Goal: Information Seeking & Learning: Find specific fact

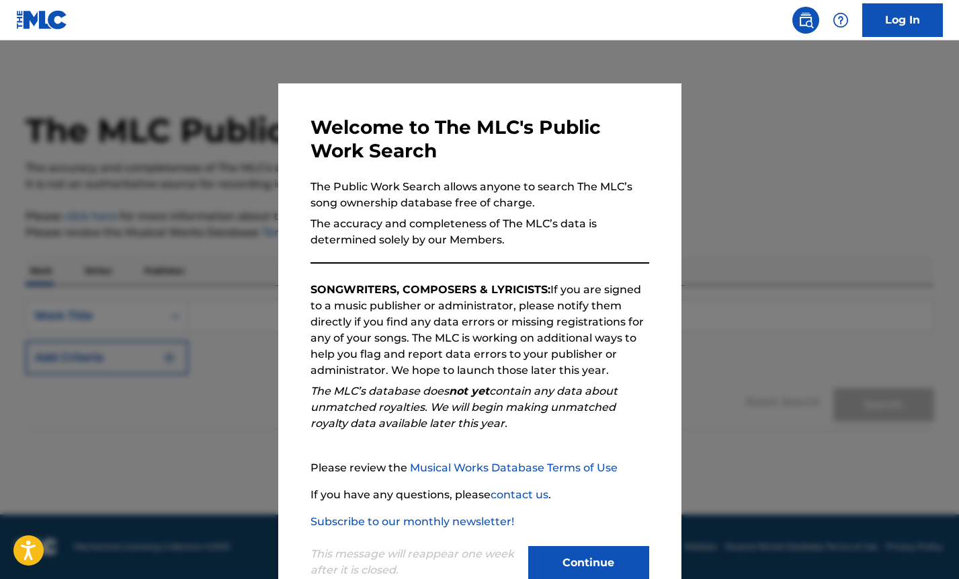
click at [552, 555] on button "Continue" at bounding box center [588, 563] width 121 height 34
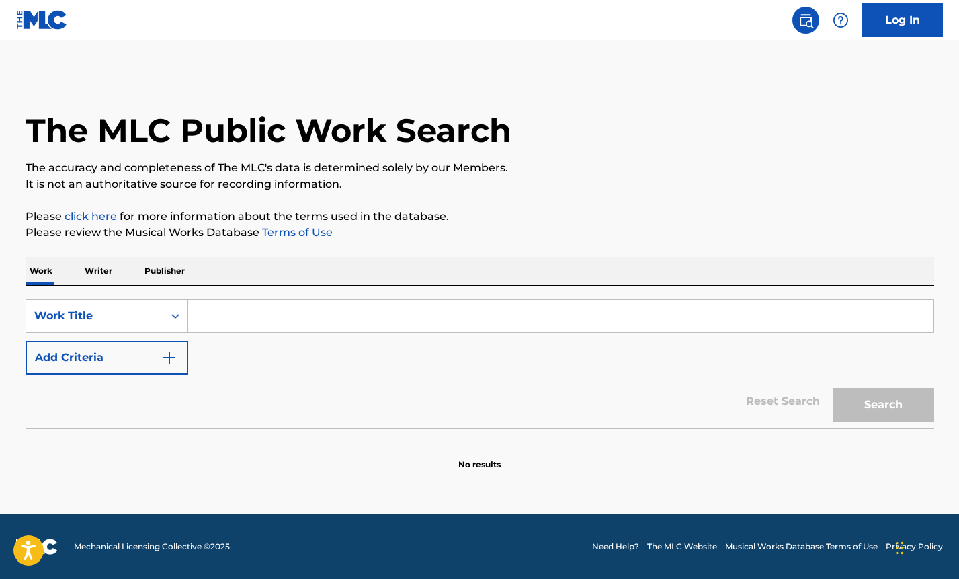
drag, startPoint x: 931, startPoint y: 358, endPoint x: 886, endPoint y: 353, distance: 44.7
click at [935, 360] on div "The MLC Public Work Search The accuracy and completeness of The MLC's data is d…" at bounding box center [479, 272] width 941 height 396
click at [221, 317] on input "Search Form" at bounding box center [560, 316] width 745 height 32
paste input "Agaza"
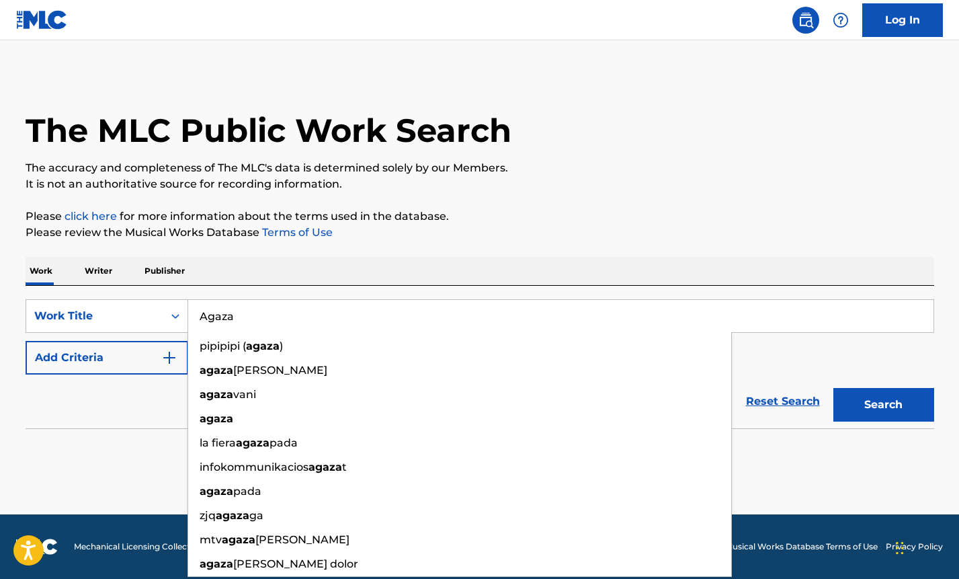
type input "Agaza"
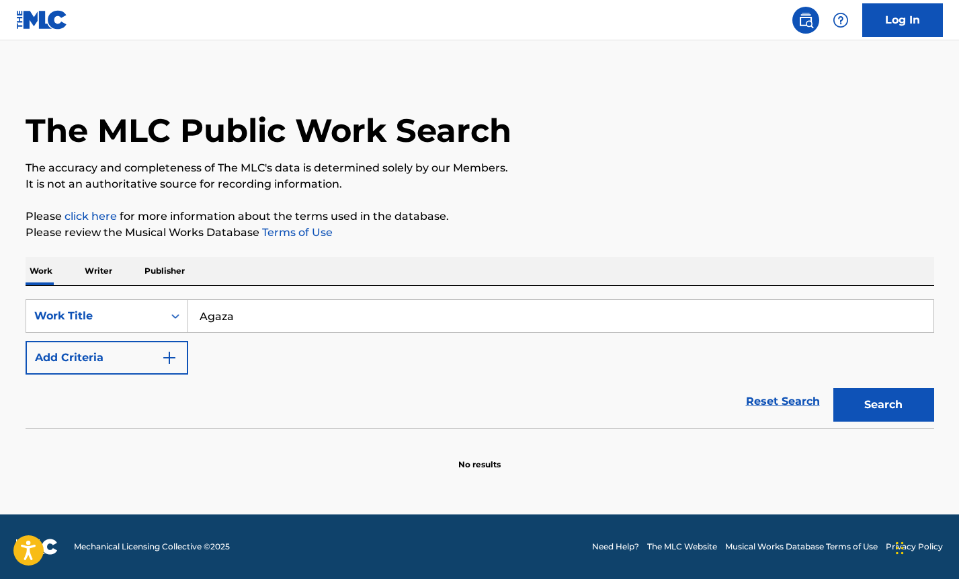
click at [894, 409] on button "Search" at bounding box center [883, 405] width 101 height 34
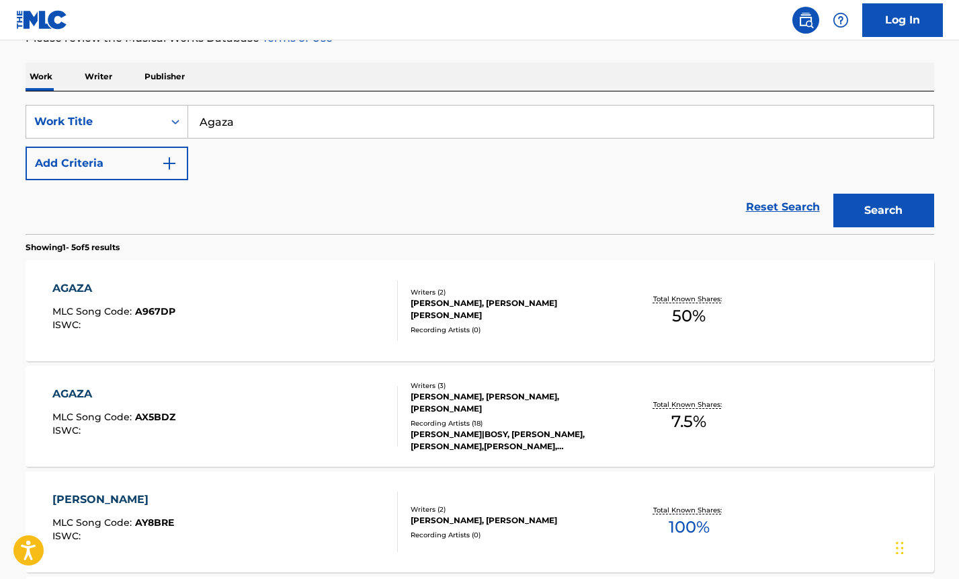
scroll to position [202, 0]
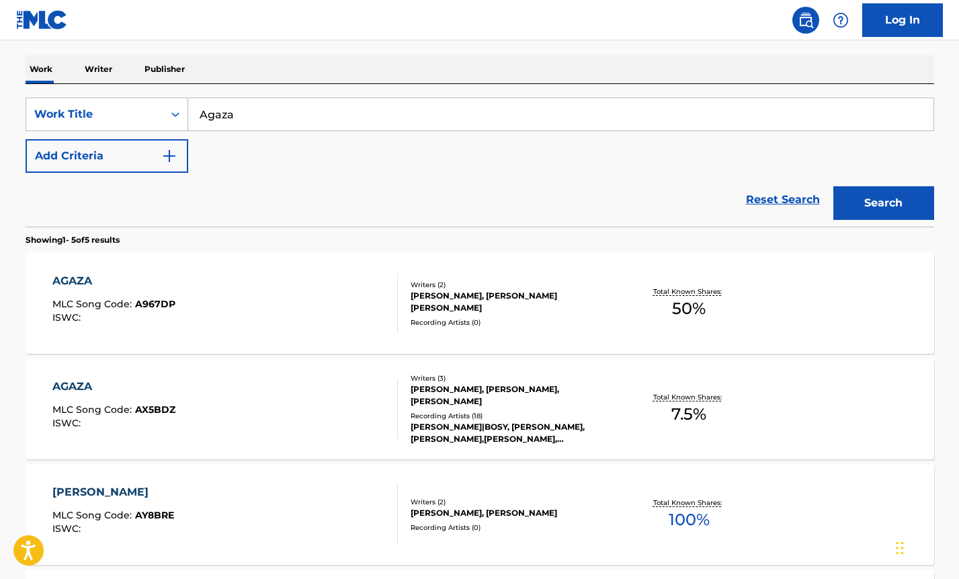
click at [78, 280] on div "AGAZA" at bounding box center [113, 281] width 123 height 16
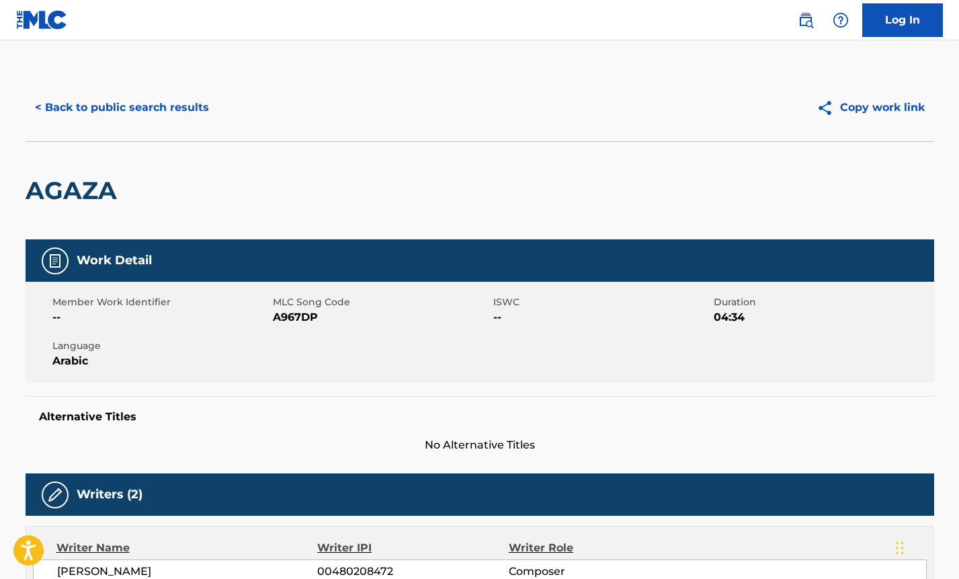
click at [909, 7] on link "Log In" at bounding box center [902, 20] width 81 height 34
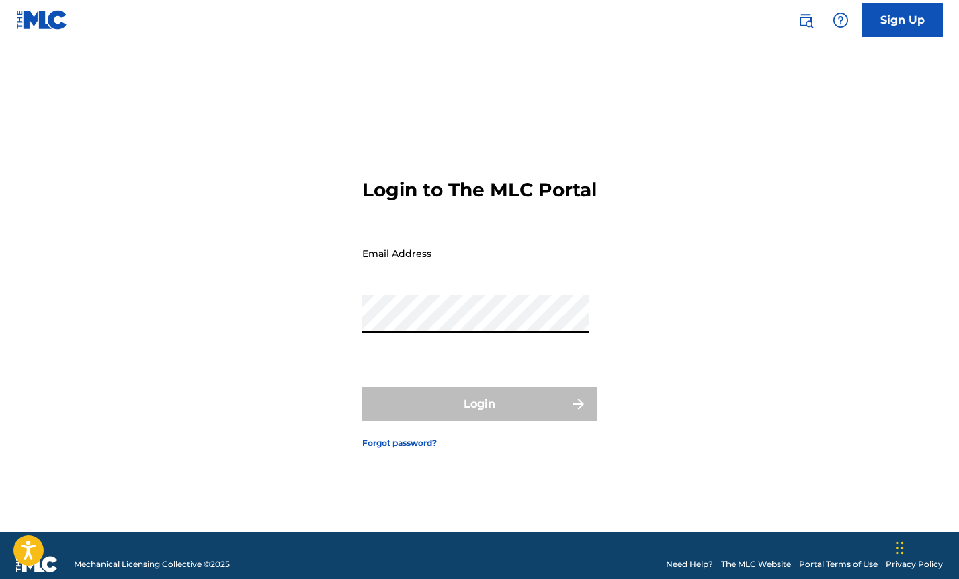
type input "[EMAIL_ADDRESS][DOMAIN_NAME]"
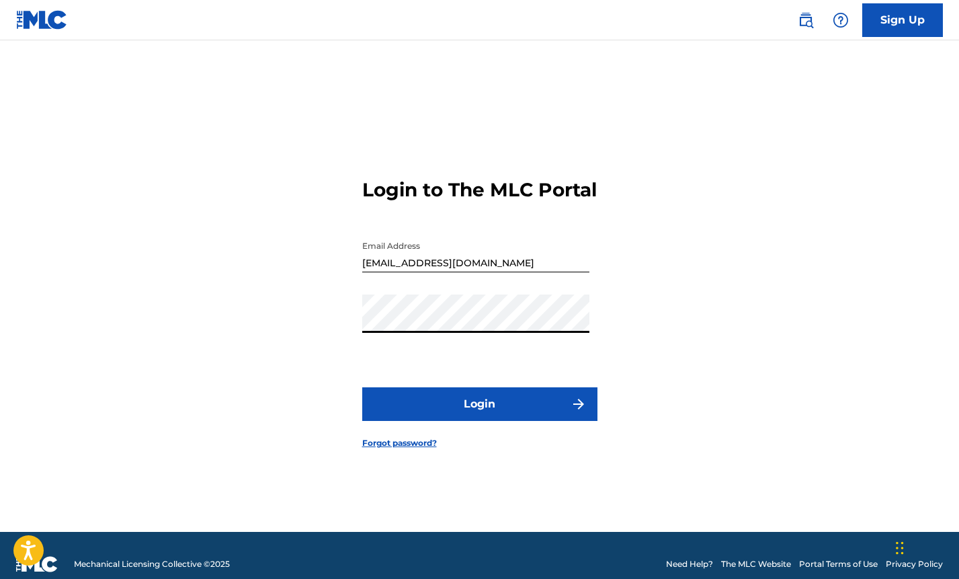
click at [439, 412] on button "Login" at bounding box center [479, 404] width 235 height 34
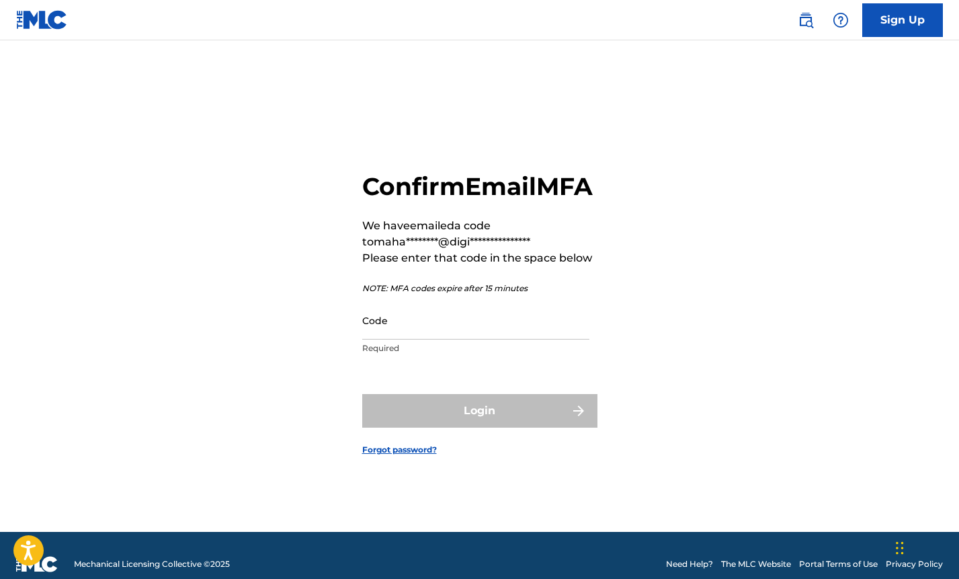
click at [460, 339] on input "Code" at bounding box center [475, 320] width 227 height 38
paste input "281710"
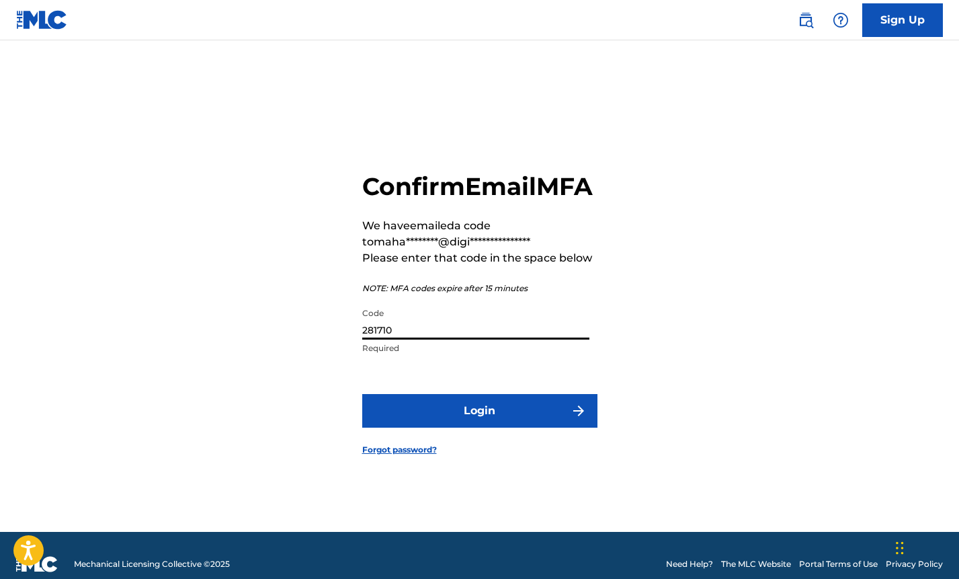
type input "281710"
click at [469, 421] on button "Login" at bounding box center [479, 411] width 235 height 34
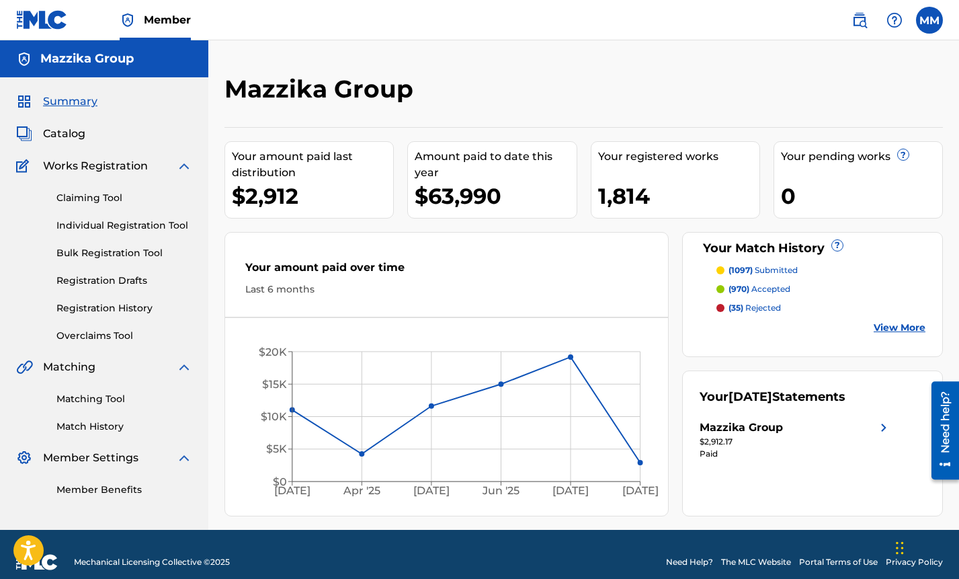
click at [59, 131] on span "Catalog" at bounding box center [64, 134] width 42 height 16
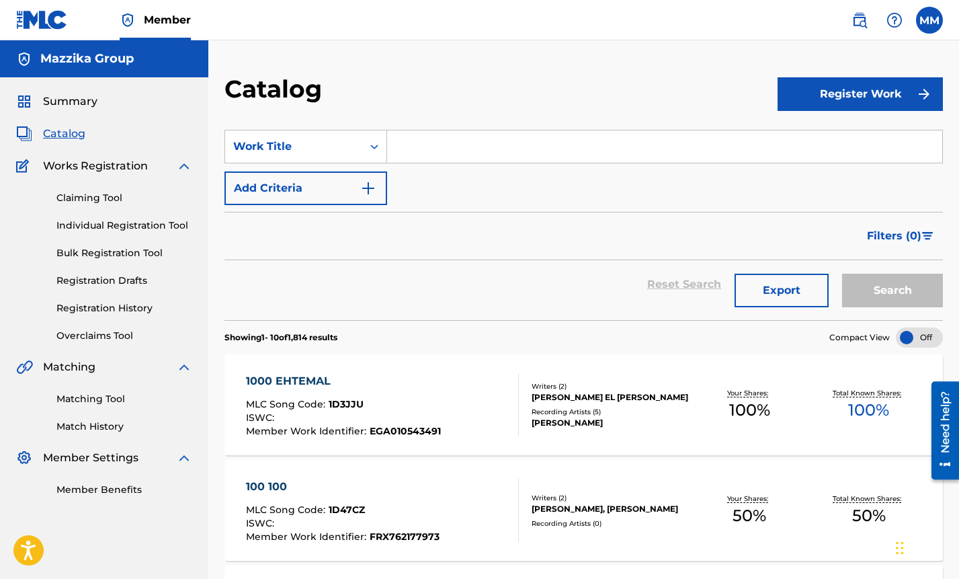
paste input "Agaza"
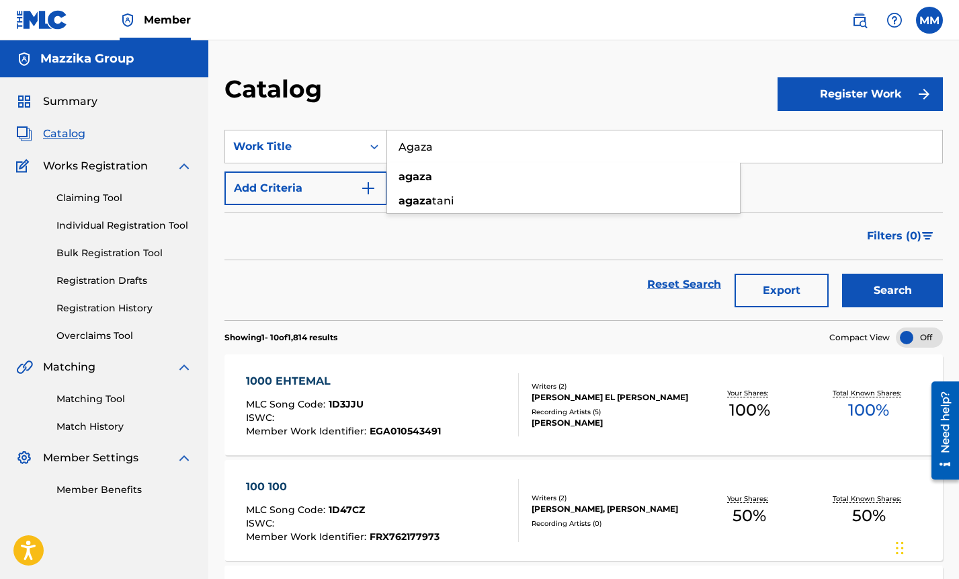
type input "Agaza"
click at [901, 283] on button "Search" at bounding box center [892, 291] width 101 height 34
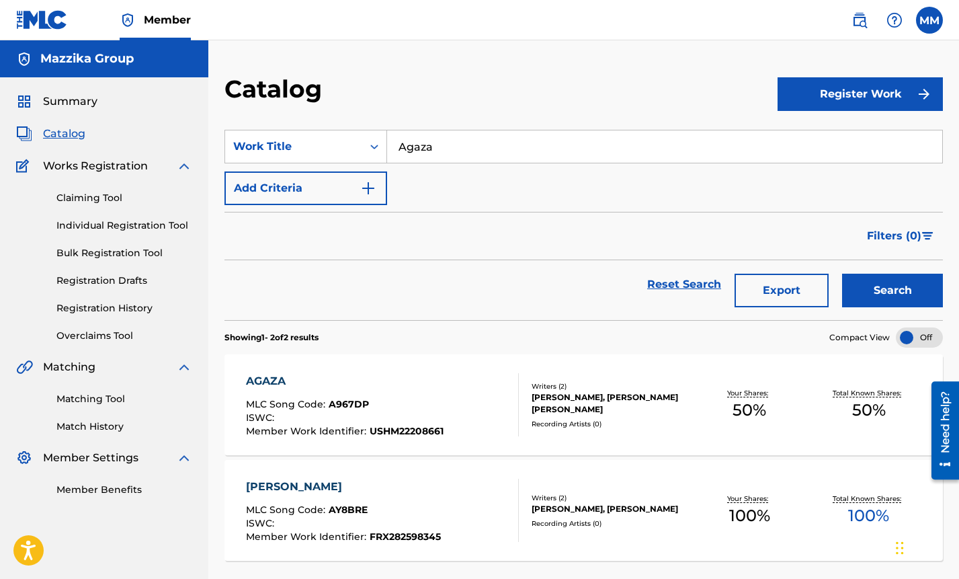
click at [261, 383] on div "AGAZA" at bounding box center [345, 381] width 198 height 16
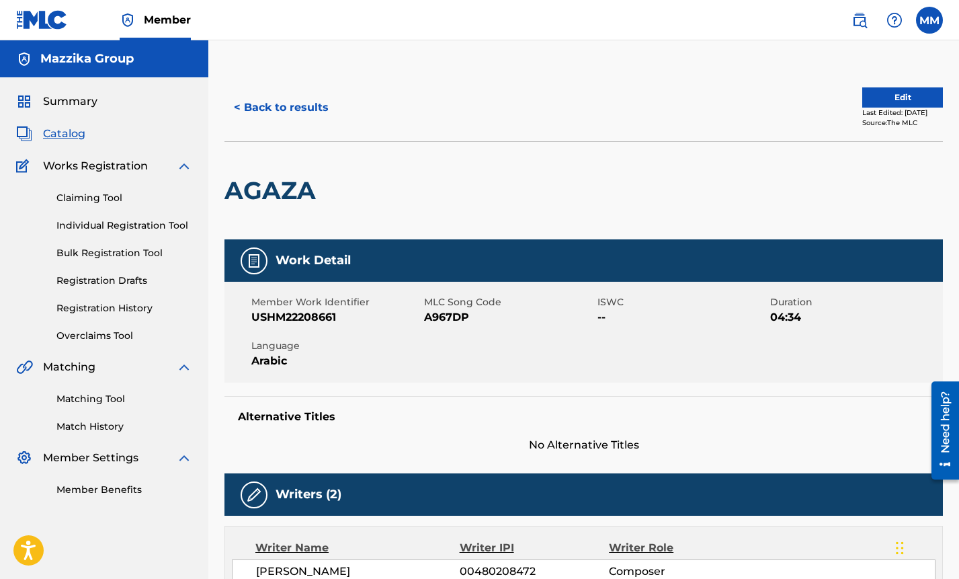
click at [317, 315] on span "USHM22208661" at bounding box center [335, 317] width 169 height 16
copy span "USHM22208661"
click at [442, 317] on span "A967DP" at bounding box center [508, 317] width 169 height 16
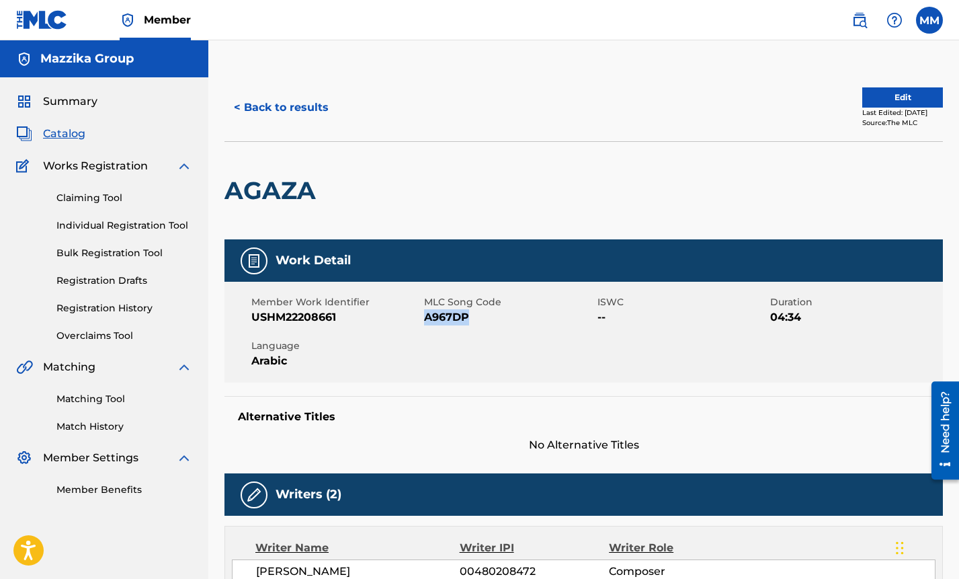
copy span "A967DP"
click at [956, 255] on div "< Back to results Edit Last Edited: [DATE] Source: The MLC AGAZA Work Detail Me…" at bounding box center [583, 520] width 751 height 892
click at [259, 116] on button "< Back to results" at bounding box center [281, 108] width 114 height 34
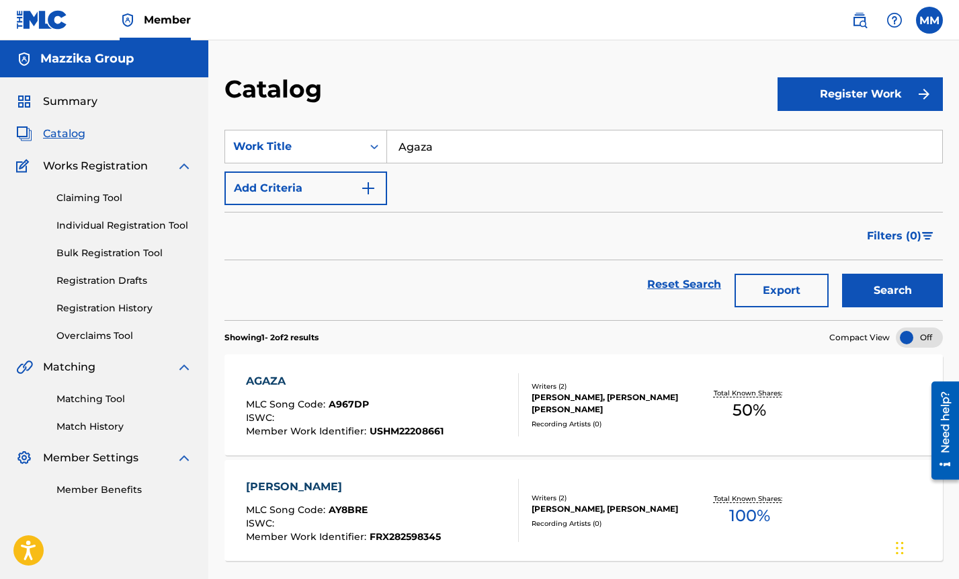
click at [483, 147] on input "Agaza" at bounding box center [664, 146] width 555 height 32
paste input "Fe West El Sek"
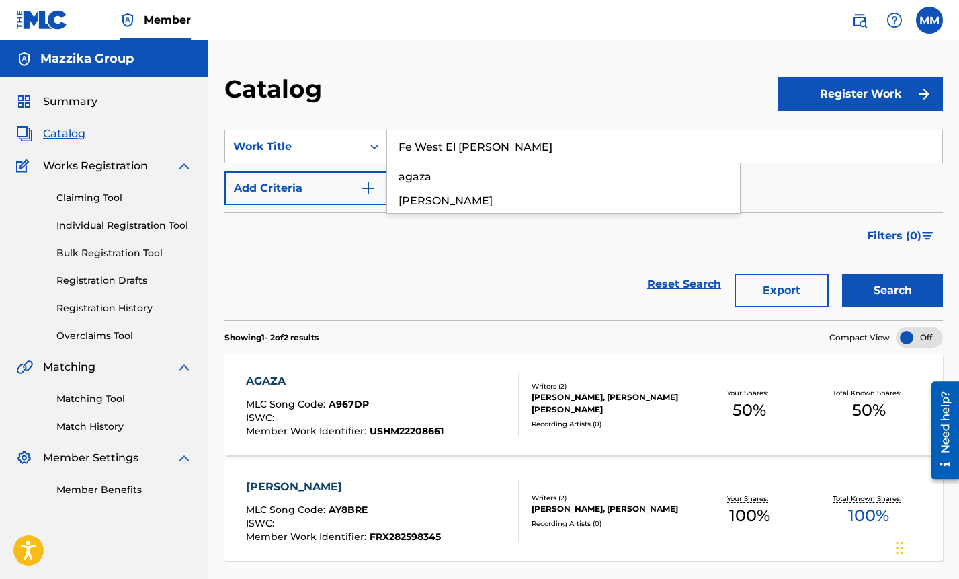
type input "Fe West El [PERSON_NAME]"
click at [885, 290] on button "Search" at bounding box center [892, 291] width 101 height 34
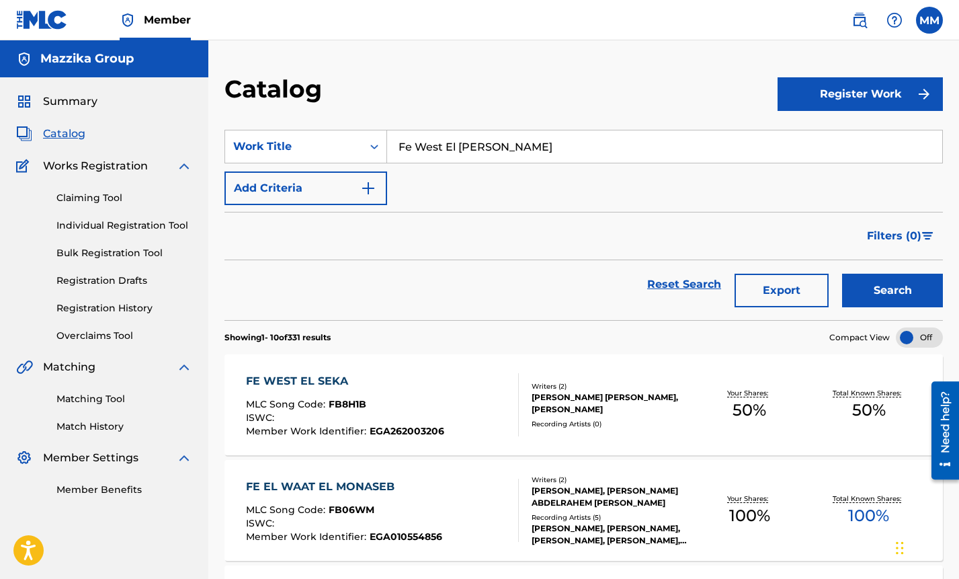
click at [296, 382] on div "FE WEST EL SEKA" at bounding box center [345, 381] width 198 height 16
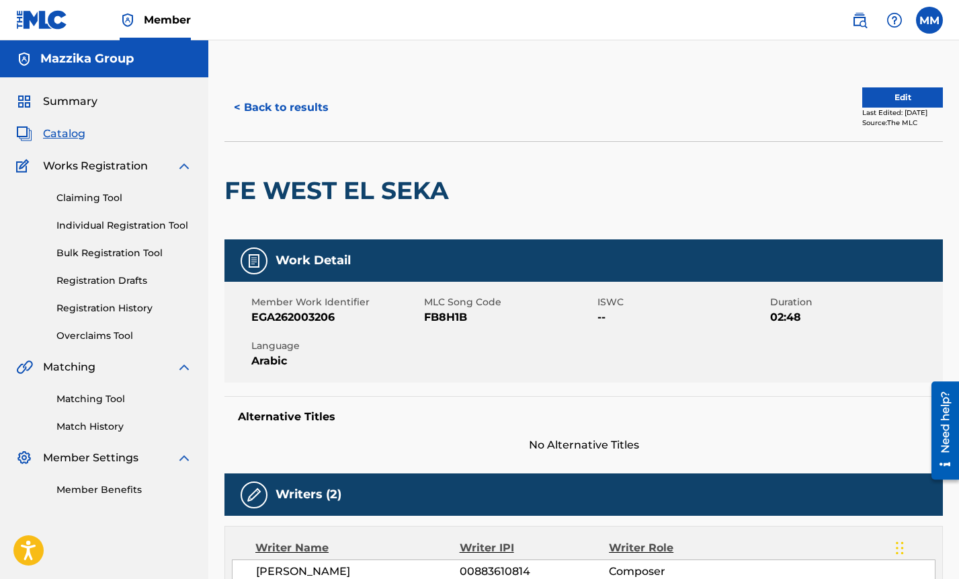
click at [319, 316] on span "EGA262003206" at bounding box center [335, 317] width 169 height 16
copy span "EGA262003206"
click at [958, 280] on div "< Back to results Edit Last Edited: [DATE] Source: The MLC FE WEST EL [PERSON_N…" at bounding box center [583, 520] width 751 height 892
click at [454, 317] on span "FB8H1B" at bounding box center [508, 317] width 169 height 16
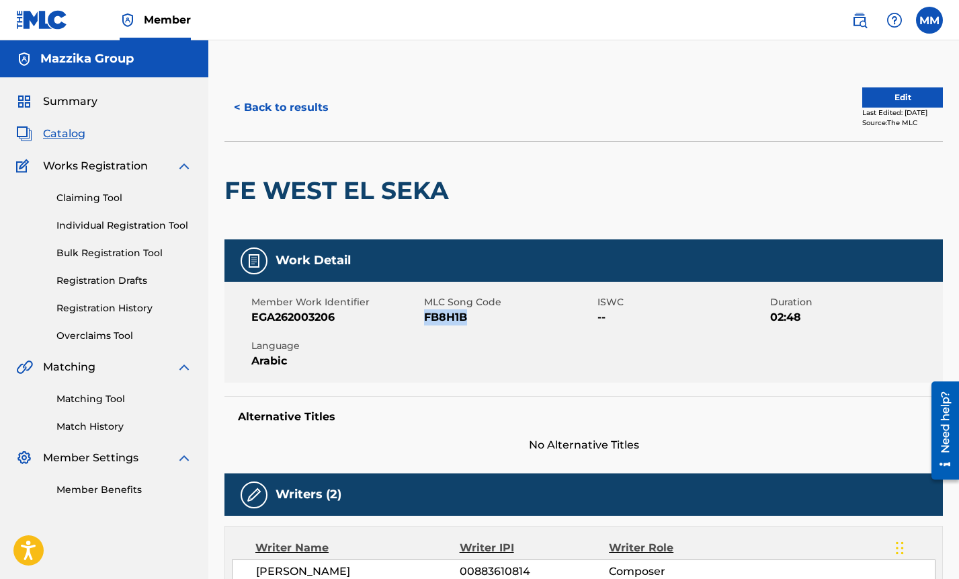
click at [454, 317] on span "FB8H1B" at bounding box center [508, 317] width 169 height 16
copy span "FB8H1B"
click at [944, 297] on div "< Back to results Edit Last Edited: [DATE] Source: The MLC FE WEST EL [PERSON_N…" at bounding box center [583, 520] width 751 height 892
click at [298, 109] on button "< Back to results" at bounding box center [281, 108] width 114 height 34
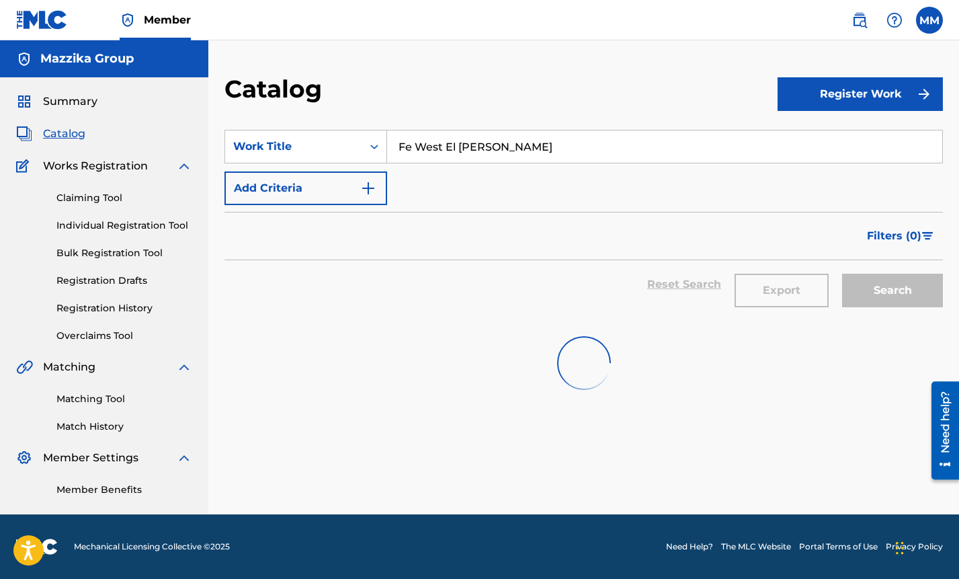
click at [510, 147] on input "Fe West El [PERSON_NAME]" at bounding box center [664, 146] width 555 height 32
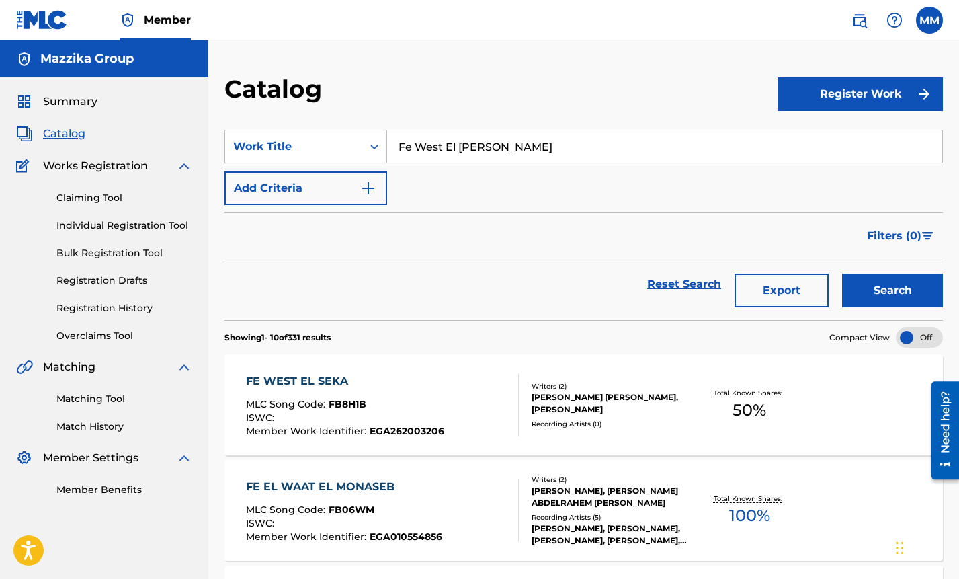
click at [510, 147] on input "Fe West El [PERSON_NAME]" at bounding box center [664, 146] width 555 height 32
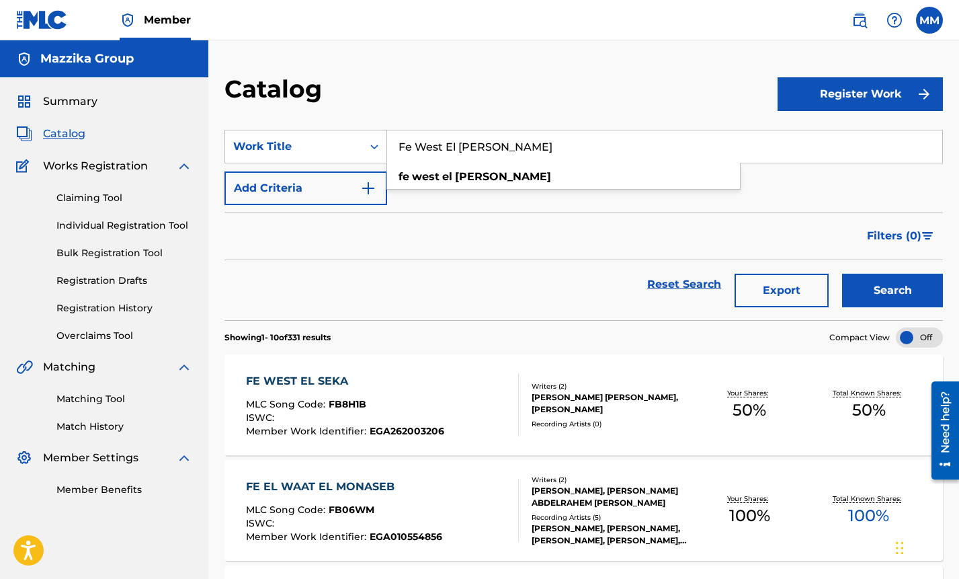
paste input "Ala tabiaty"
type input "Ala tabiaty"
click at [902, 270] on div "Search" at bounding box center [889, 284] width 108 height 48
click at [887, 288] on button "Search" at bounding box center [892, 291] width 101 height 34
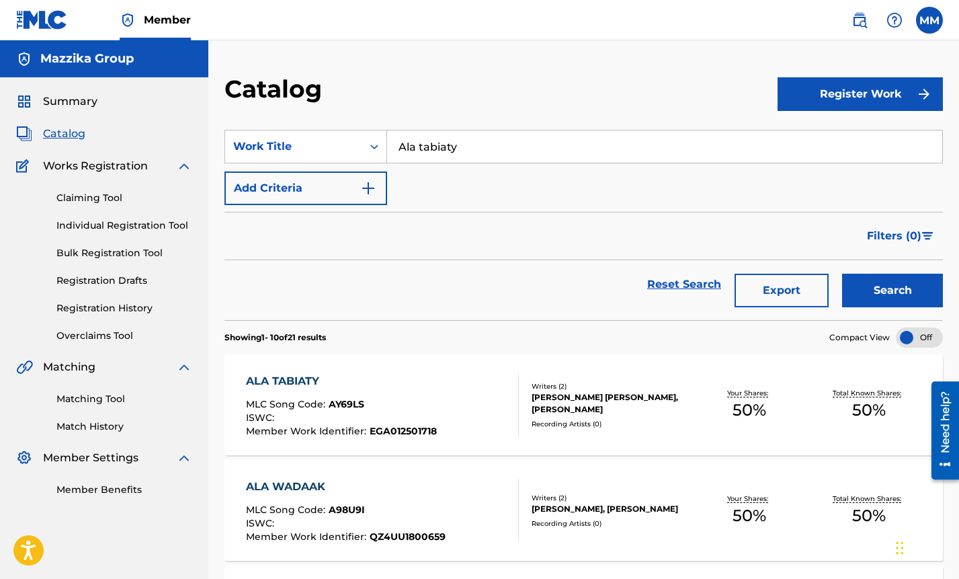
click at [274, 380] on div "ALA TABIATY" at bounding box center [341, 381] width 191 height 16
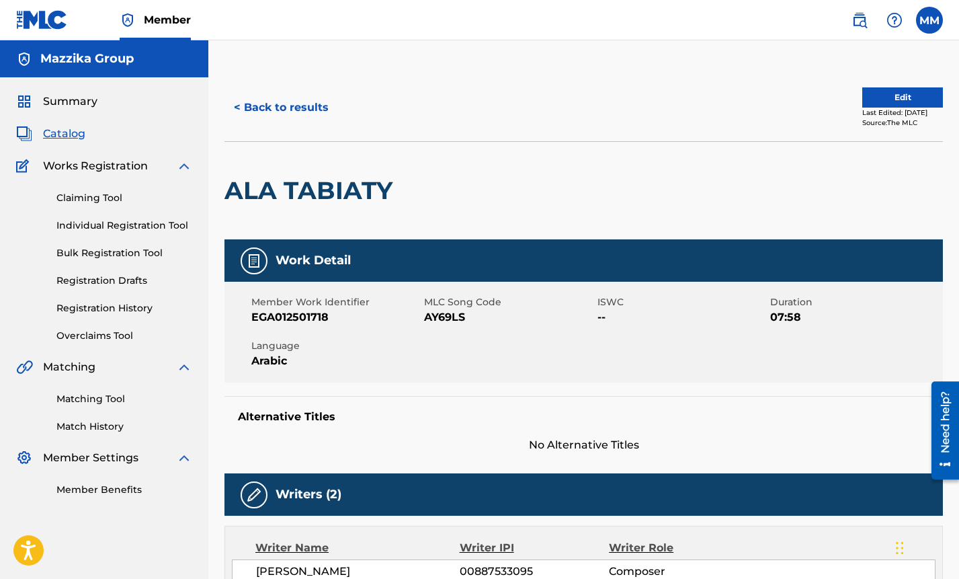
click at [299, 313] on span "EGA012501718" at bounding box center [335, 317] width 169 height 16
copy span "EGA012501718"
drag, startPoint x: 939, startPoint y: 331, endPoint x: 931, endPoint y: 329, distance: 8.3
click at [939, 331] on div "Member Work Identifier EGA012501718 MLC Song Code AY69LS ISWC -- Duration 07:58…" at bounding box center [583, 332] width 718 height 101
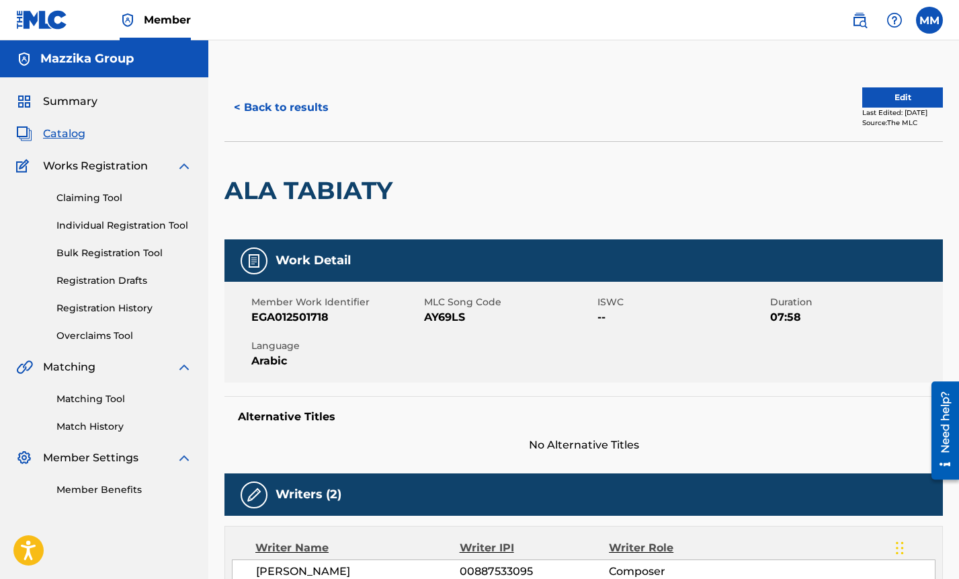
click at [446, 312] on span "AY69LS" at bounding box center [508, 317] width 169 height 16
copy span "AY69LS"
click at [909, 312] on span "07:58" at bounding box center [854, 317] width 169 height 16
click at [243, 109] on button "< Back to results" at bounding box center [281, 108] width 114 height 34
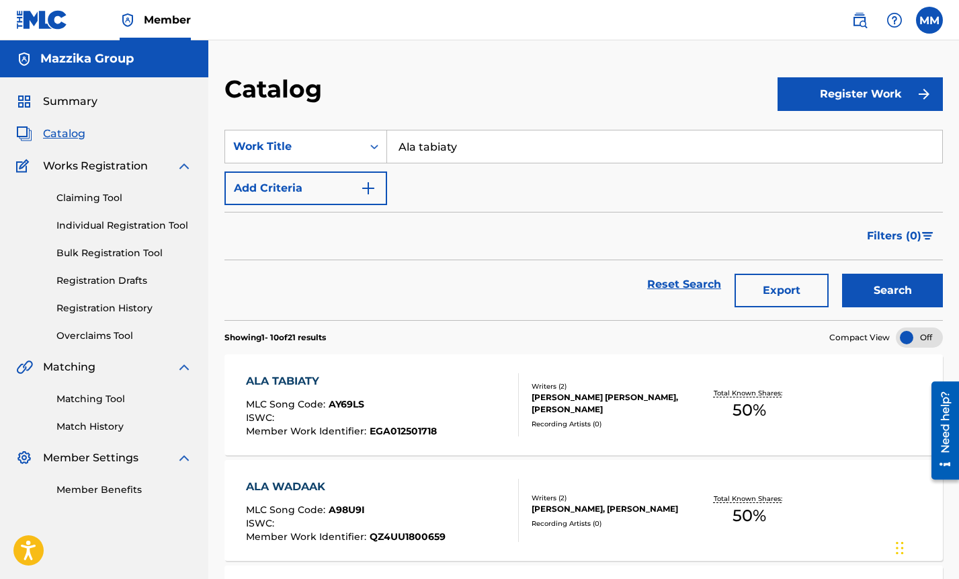
click at [455, 159] on input "Ala tabiaty" at bounding box center [664, 146] width 555 height 32
paste input "Mosh Da3efa"
type input "Mosh Da3efa"
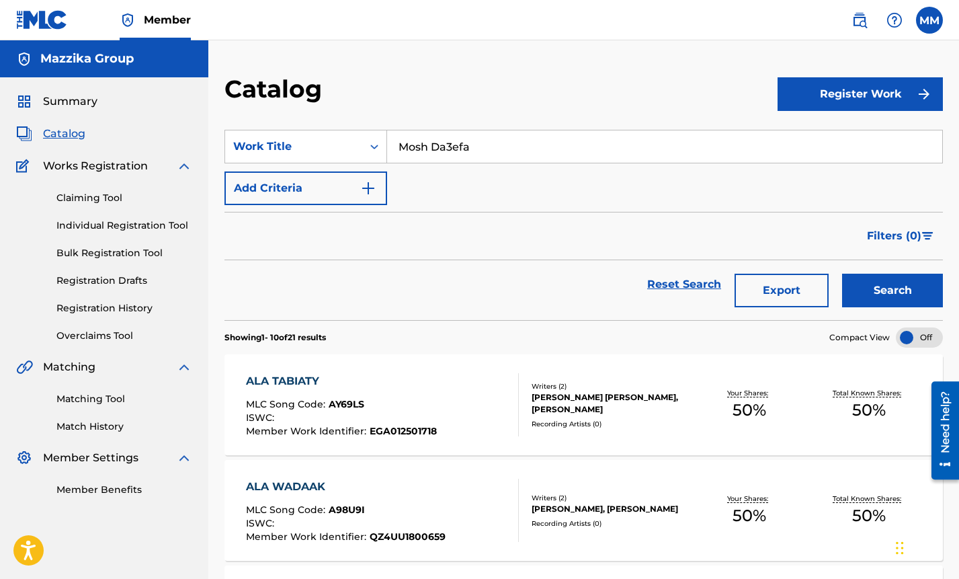
click at [886, 290] on button "Search" at bounding box center [892, 291] width 101 height 34
click at [270, 378] on div "MOSH DA3EFA" at bounding box center [341, 381] width 190 height 16
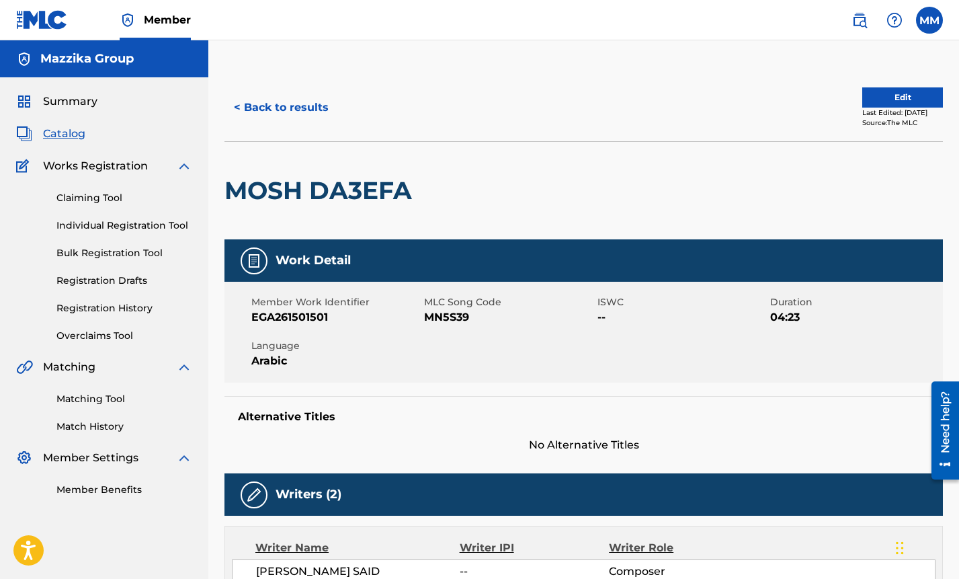
click at [290, 312] on span "EGA261501501" at bounding box center [335, 317] width 169 height 16
copy span "EGA261501501"
click at [920, 282] on div "Member Work Identifier EGA261501501 MLC Song Code MN5S39 ISWC -- Duration 04:23…" at bounding box center [583, 332] width 718 height 101
click at [430, 319] on span "MN5S39" at bounding box center [508, 317] width 169 height 16
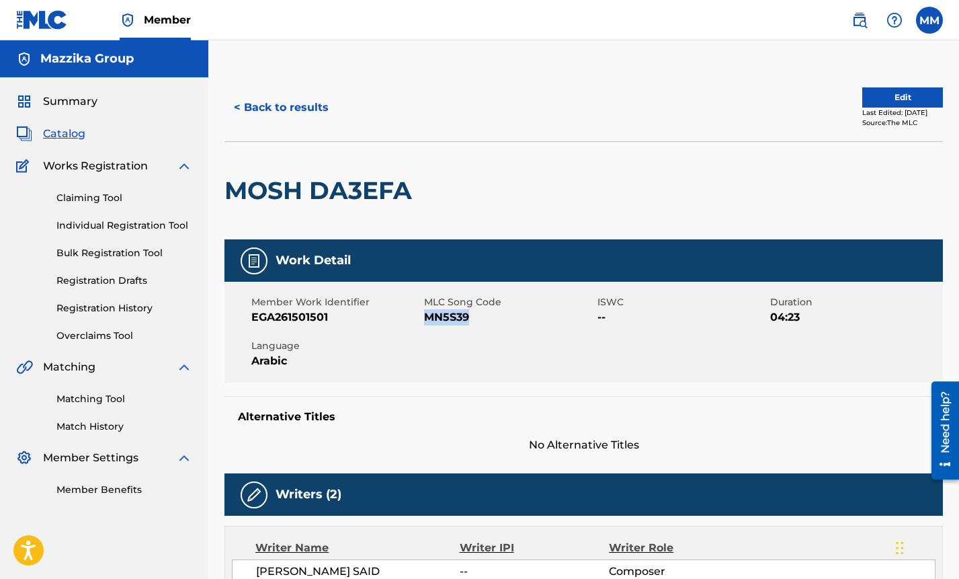
click at [430, 319] on span "MN5S39" at bounding box center [508, 317] width 169 height 16
copy span "MN5S39"
click at [944, 322] on div "< Back to results Edit Last Edited: [DATE] Source: The MLC MOSH DA3EFA Work Det…" at bounding box center [583, 520] width 751 height 892
click at [247, 107] on button "< Back to results" at bounding box center [281, 108] width 114 height 34
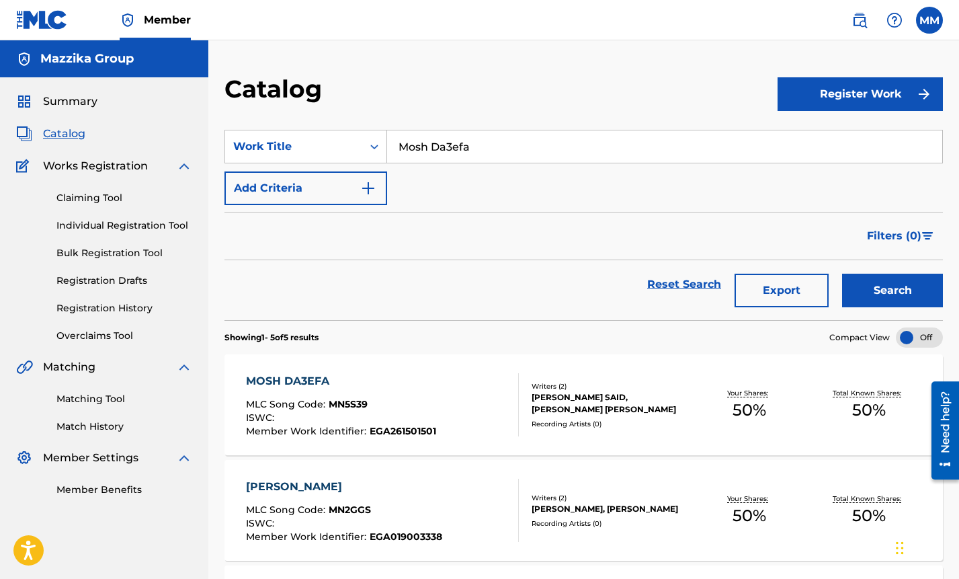
click at [923, 196] on div "SearchWithCriteriab48bb7c0-a243-470c-b8f0-487487589bff Work Title Mosh Da3efa A…" at bounding box center [583, 167] width 718 height 75
click at [480, 147] on input "Mosh Da3efa" at bounding box center [664, 146] width 555 height 32
paste input "[PERSON_NAME]"
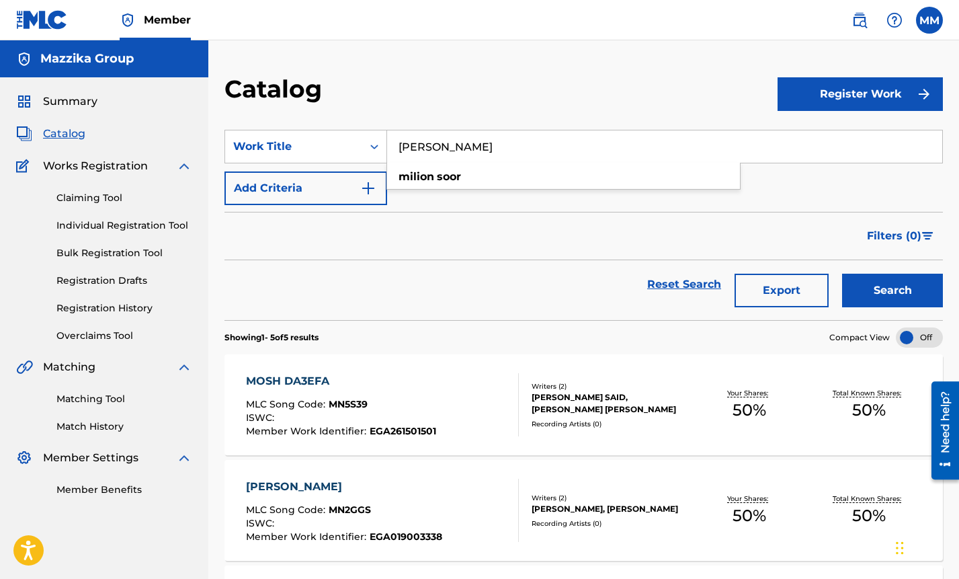
type input "[PERSON_NAME]"
click at [870, 288] on button "Search" at bounding box center [892, 291] width 101 height 34
click at [277, 380] on div "MILION SOOR" at bounding box center [342, 381] width 192 height 16
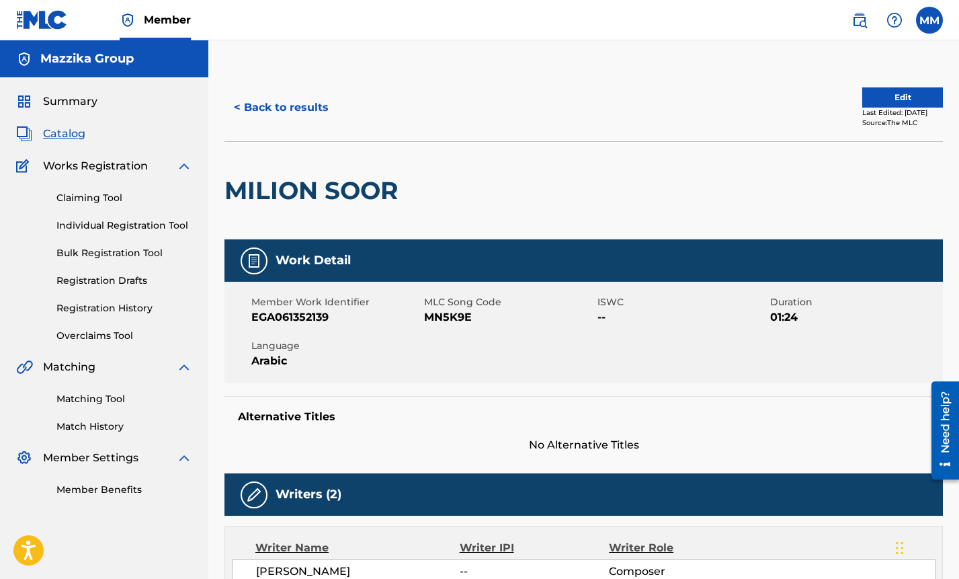
click at [304, 316] on span "EGA061352139" at bounding box center [335, 317] width 169 height 16
copy span "EGA061352139"
click at [943, 313] on div "< Back to results Edit Last Edited: [DATE] Source: The MLC MILION SOOR Work Det…" at bounding box center [583, 528] width 751 height 909
click at [461, 315] on span "MN5K9E" at bounding box center [508, 317] width 169 height 16
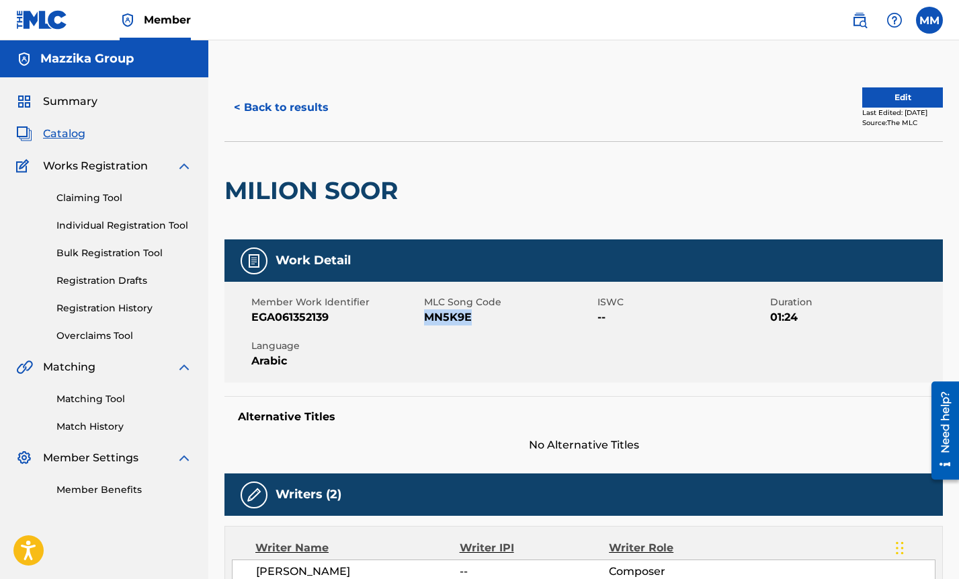
click at [461, 315] on span "MN5K9E" at bounding box center [508, 317] width 169 height 16
copy span "MN5K9E"
click at [923, 347] on div "Member Work Identifier EGA061352139 MLC Song Code MN5K9E ISWC -- Duration 01:24…" at bounding box center [583, 332] width 718 height 101
click at [264, 107] on button "< Back to results" at bounding box center [281, 108] width 114 height 34
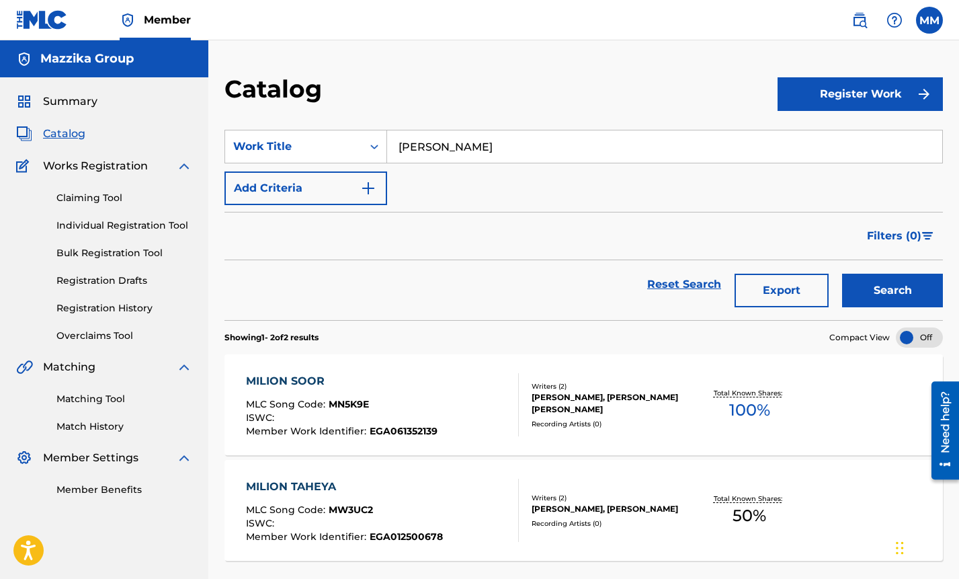
click at [633, 142] on input "[PERSON_NAME]" at bounding box center [664, 146] width 555 height 32
drag, startPoint x: 633, startPoint y: 142, endPoint x: 536, endPoint y: 136, distance: 97.0
click at [536, 136] on input "[PERSON_NAME]" at bounding box center [664, 146] width 555 height 32
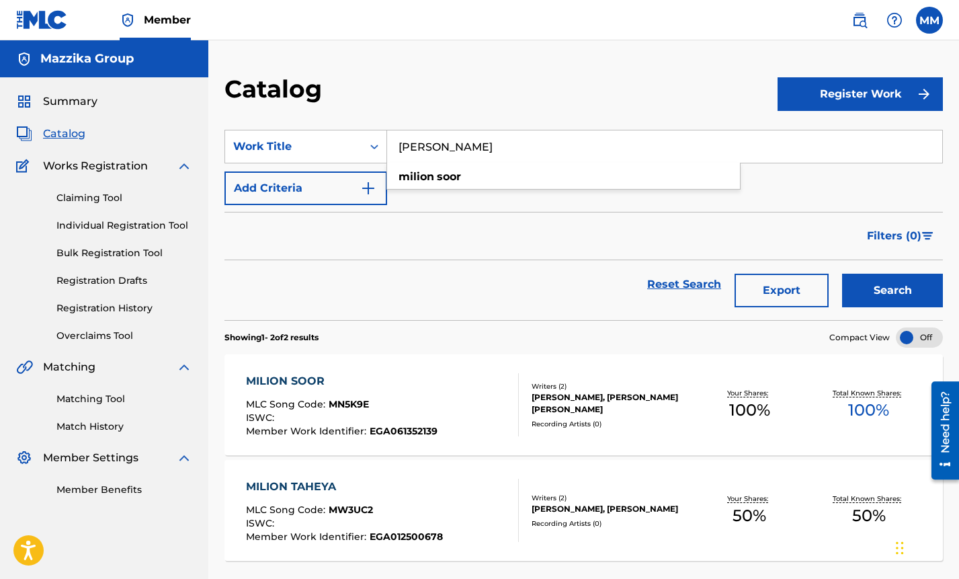
click at [536, 136] on input "[PERSON_NAME]" at bounding box center [664, 146] width 555 height 32
paste input "DAAWET HOB"
type input "DAAWET HOB"
click at [901, 295] on button "Search" at bounding box center [892, 291] width 101 height 34
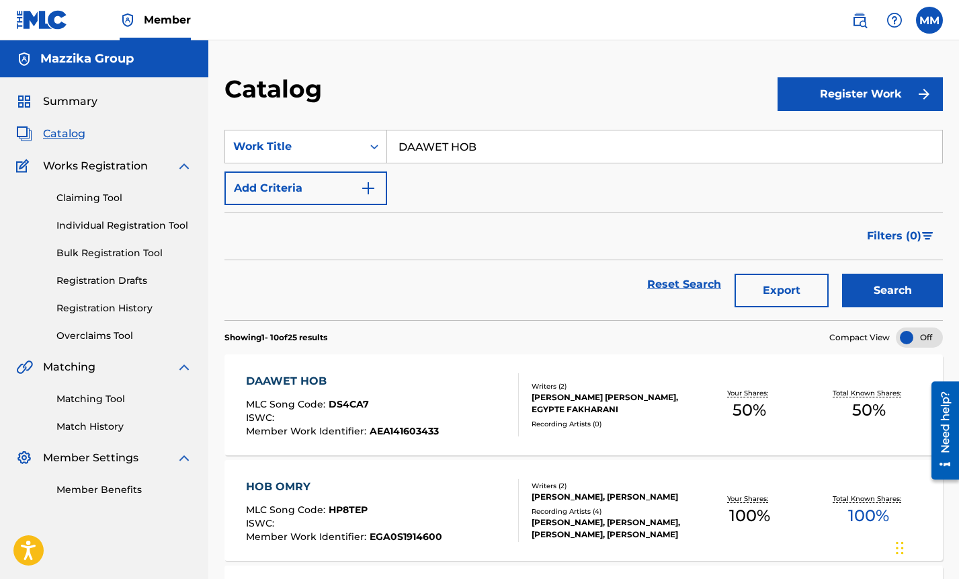
click at [259, 382] on div "DAAWET HOB" at bounding box center [342, 381] width 193 height 16
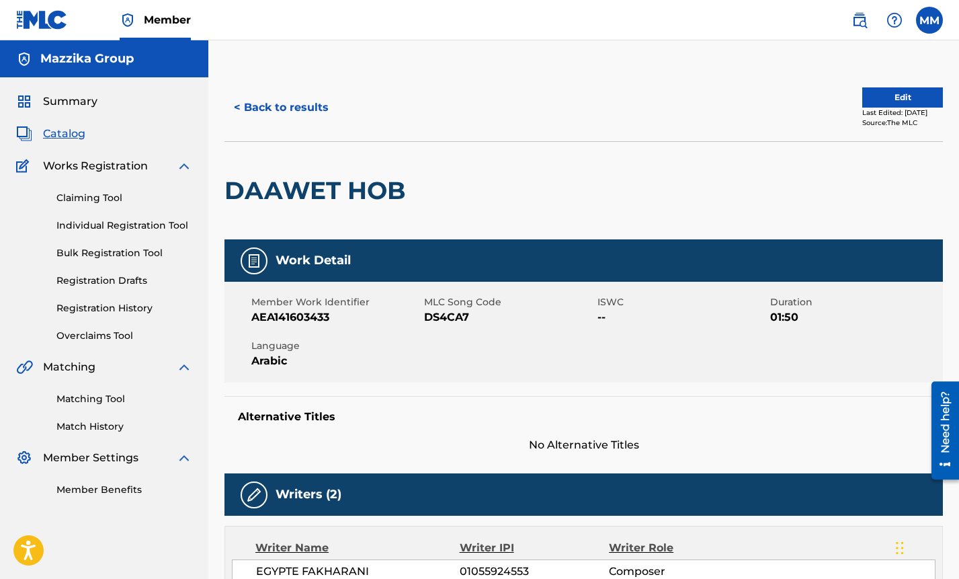
click at [293, 317] on span "AEA141603433" at bounding box center [335, 317] width 169 height 16
click at [943, 279] on div "< Back to results Edit Last Edited: [DATE] Source: The MLC DAAWET HOB Work Deta…" at bounding box center [583, 520] width 751 height 892
click at [458, 312] on span "DS4CA7" at bounding box center [508, 317] width 169 height 16
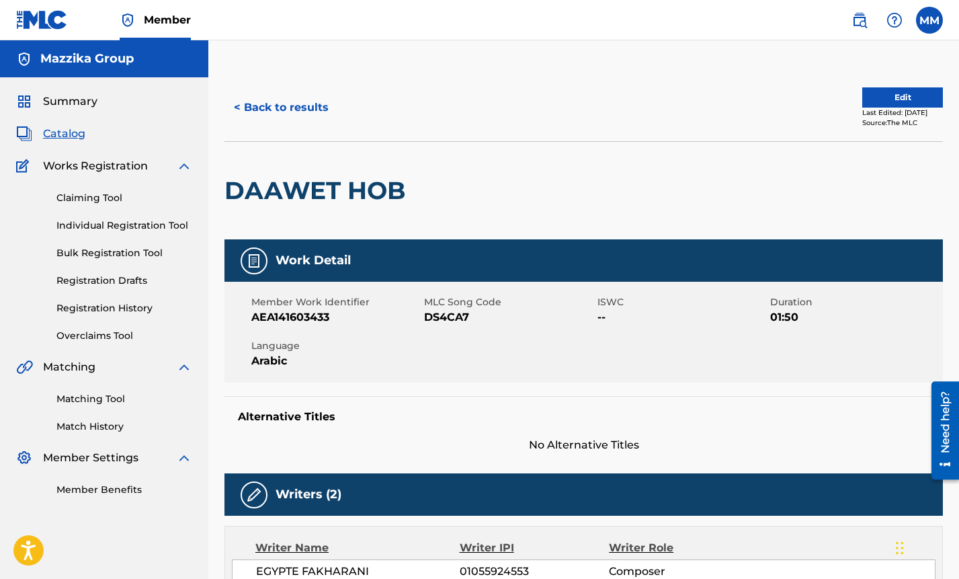
click at [936, 192] on div "DAAWET HOB" at bounding box center [583, 190] width 718 height 98
click at [249, 101] on button "< Back to results" at bounding box center [281, 108] width 114 height 34
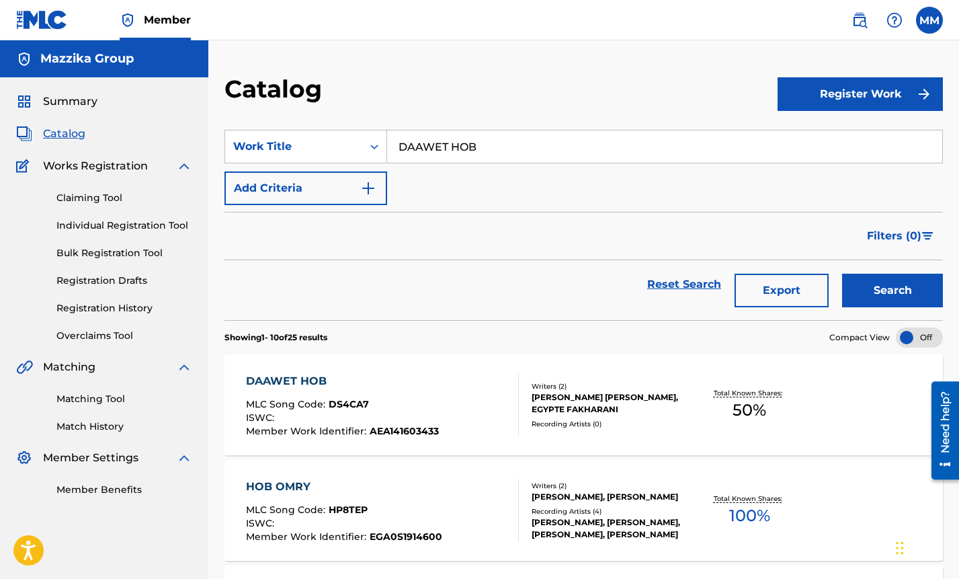
click at [525, 142] on input "DAAWET HOB" at bounding box center [664, 146] width 555 height 32
paste input "Yaddi El Sodaf"
type input "Yaddi El Sodaf"
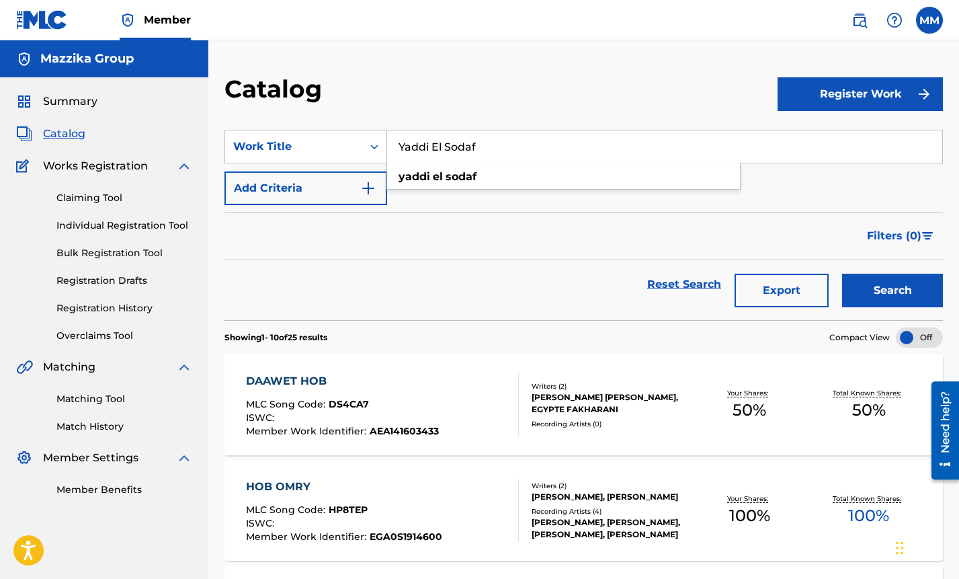
click at [924, 305] on button "Search" at bounding box center [892, 291] width 101 height 34
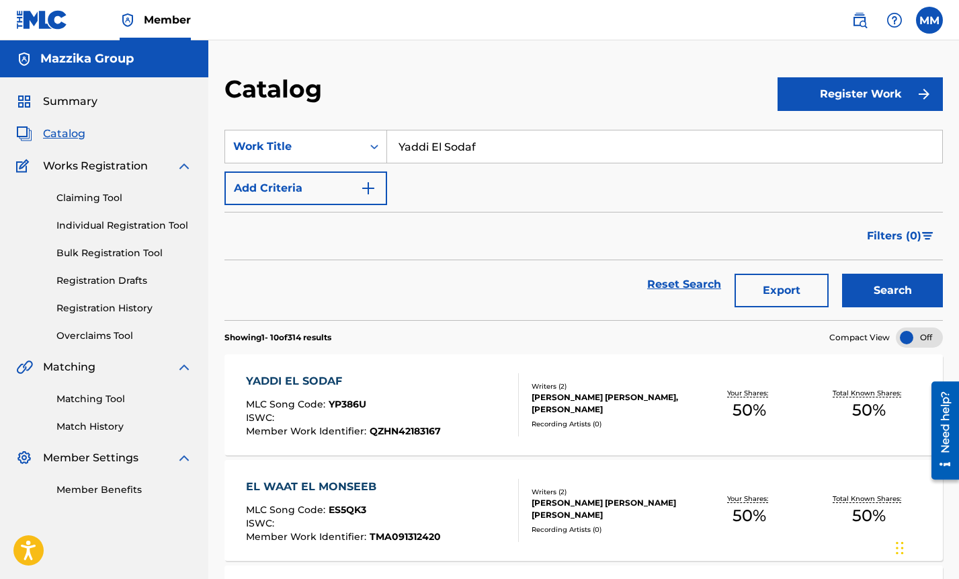
click at [271, 386] on div "YADDI EL SODAF" at bounding box center [343, 381] width 195 height 16
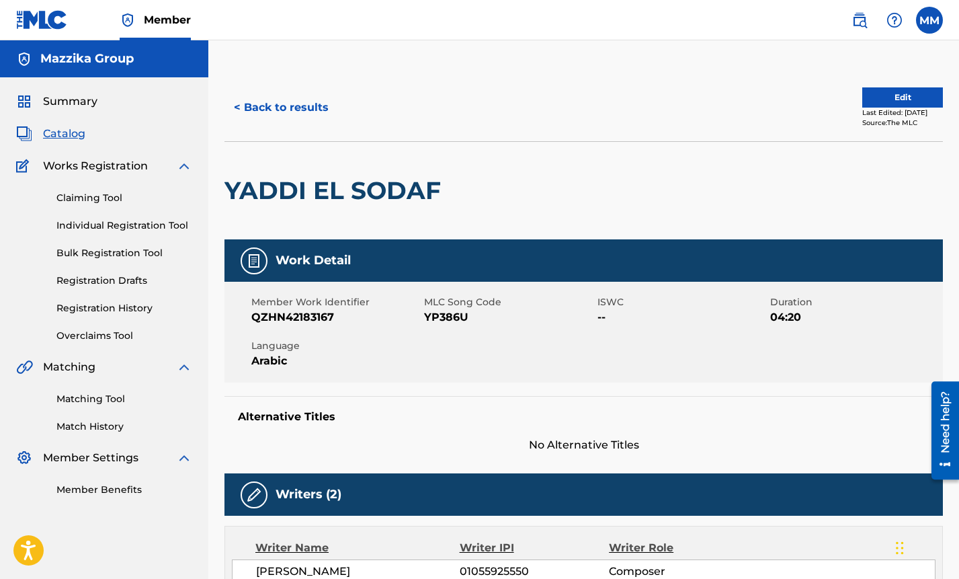
click at [274, 312] on span "QZHN42183167" at bounding box center [335, 317] width 169 height 16
click at [942, 274] on div "Work Detail" at bounding box center [583, 260] width 718 height 42
click at [450, 320] on span "YP386U" at bounding box center [508, 317] width 169 height 16
